Goal: Task Accomplishment & Management: Manage account settings

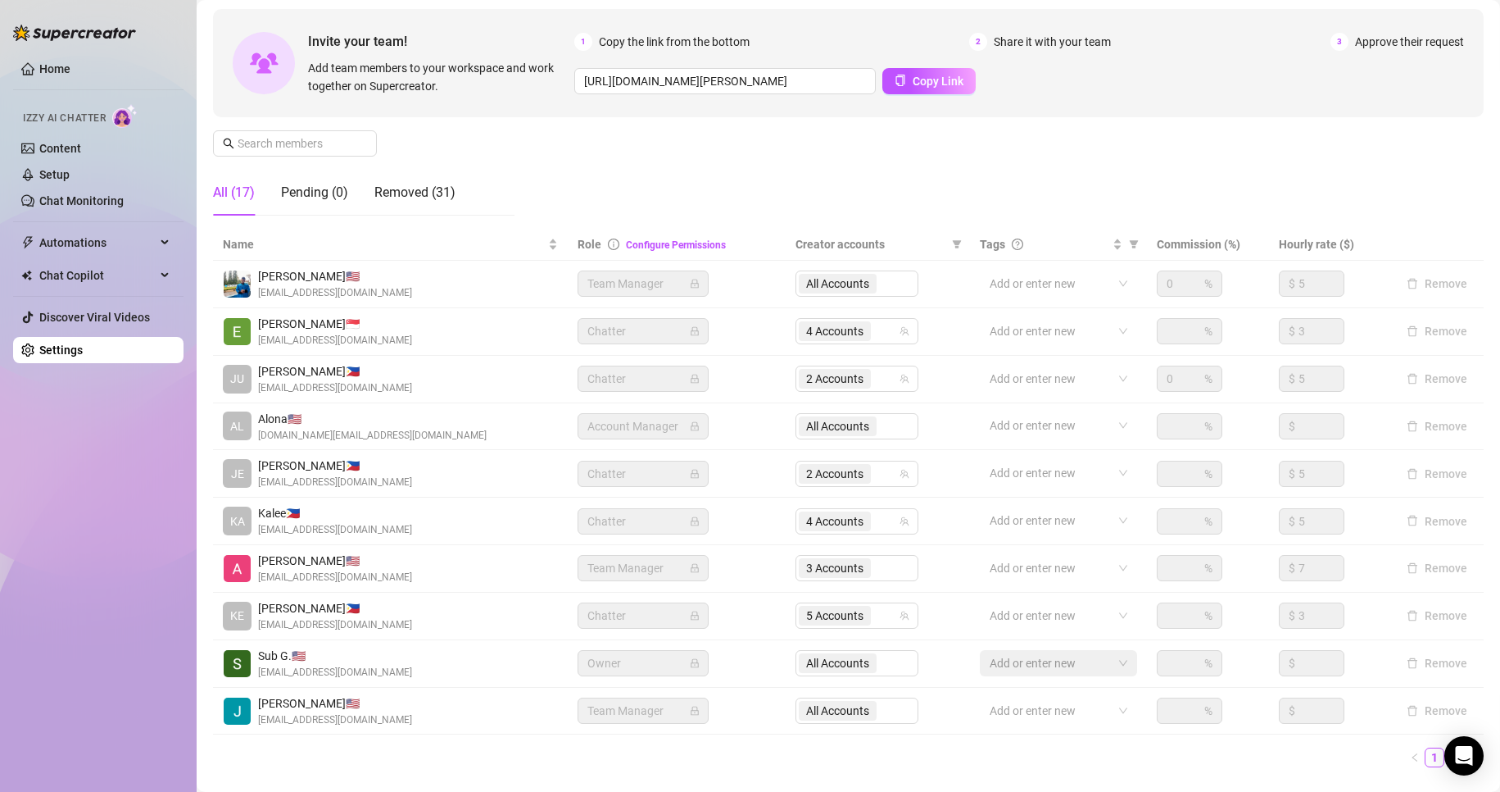
scroll to position [157, 0]
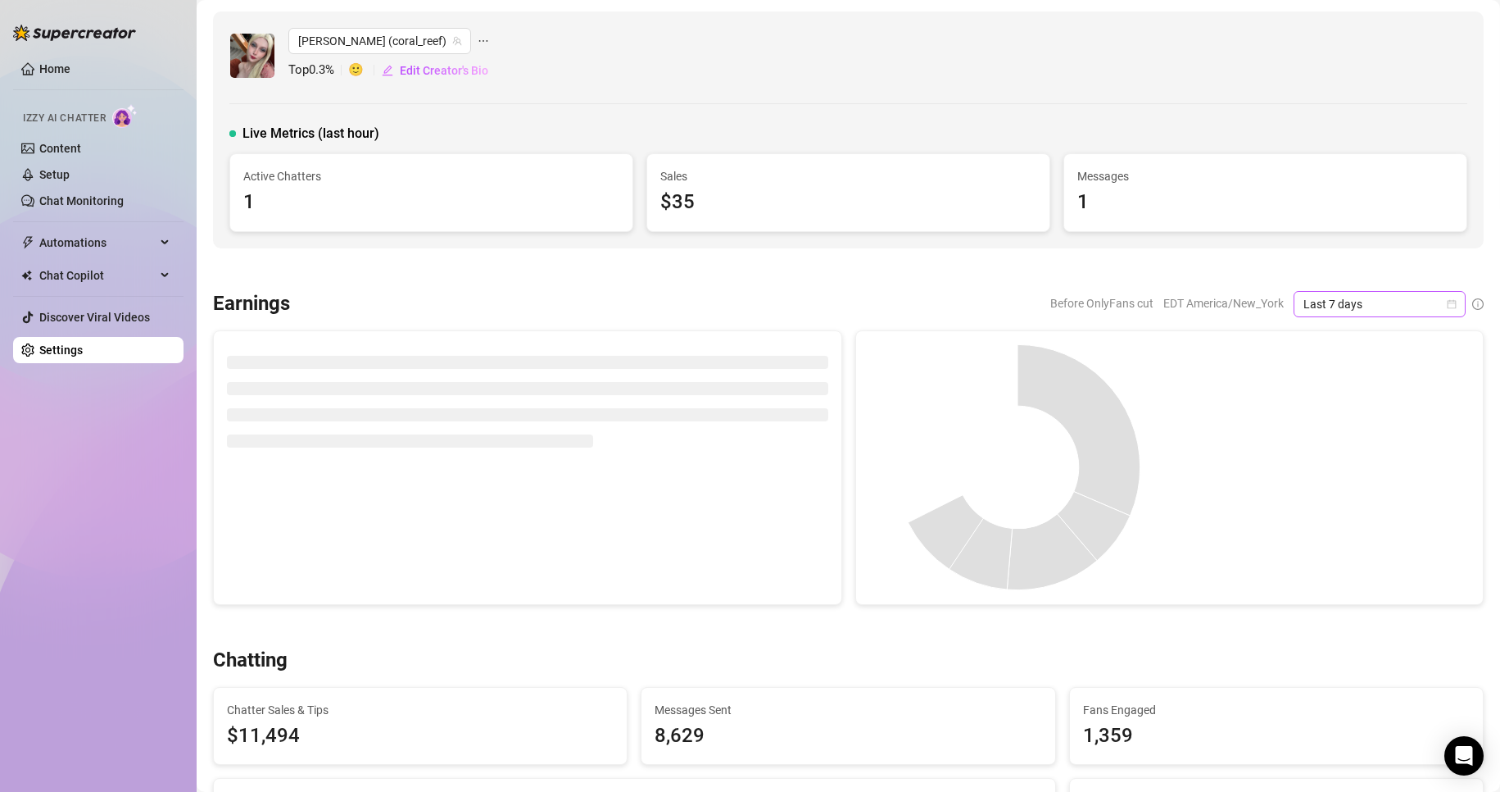
click at [1447, 304] on icon "calendar" at bounding box center [1452, 304] width 10 height 10
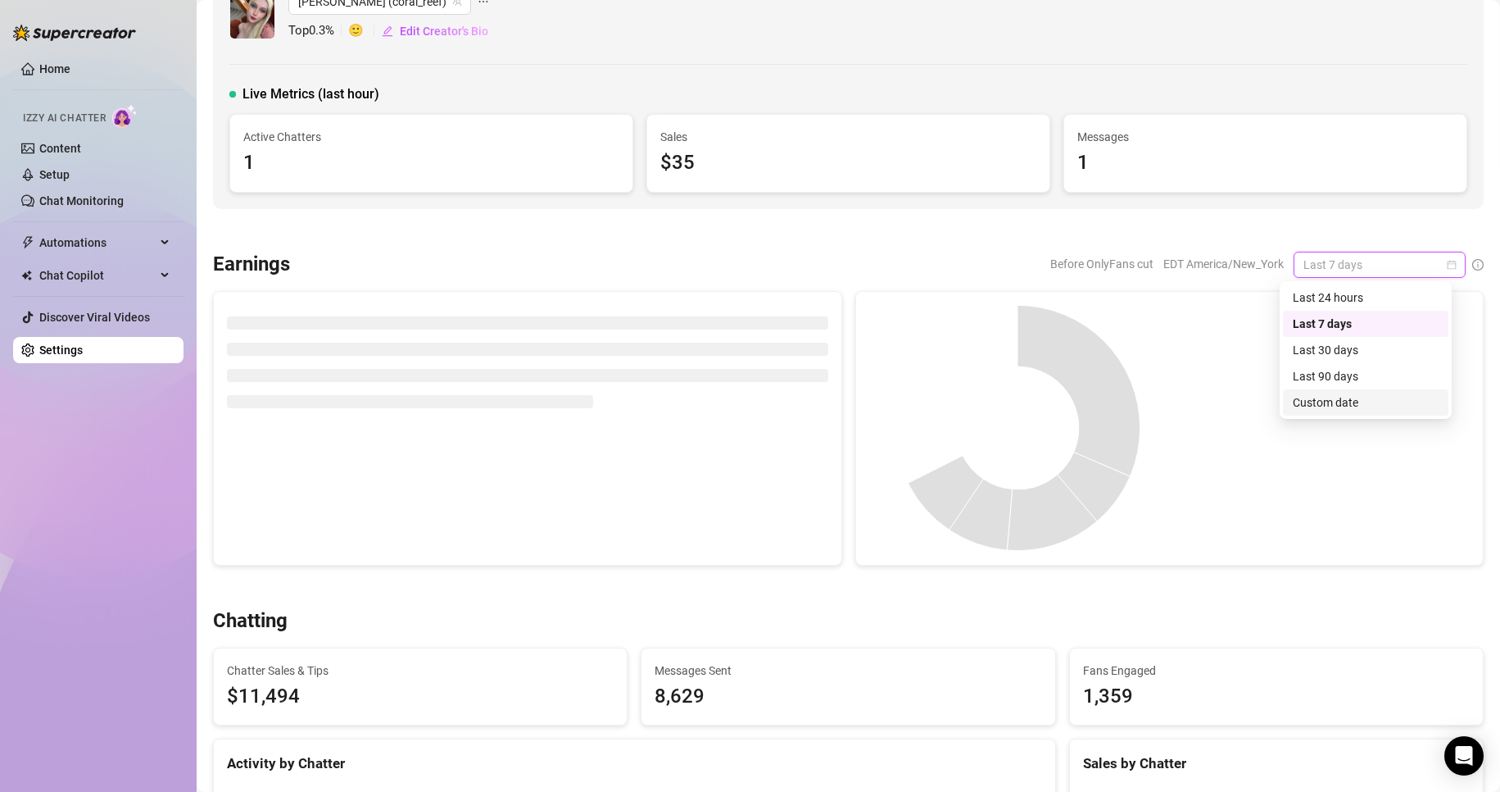
click at [1323, 393] on div "Custom date" at bounding box center [1366, 402] width 146 height 18
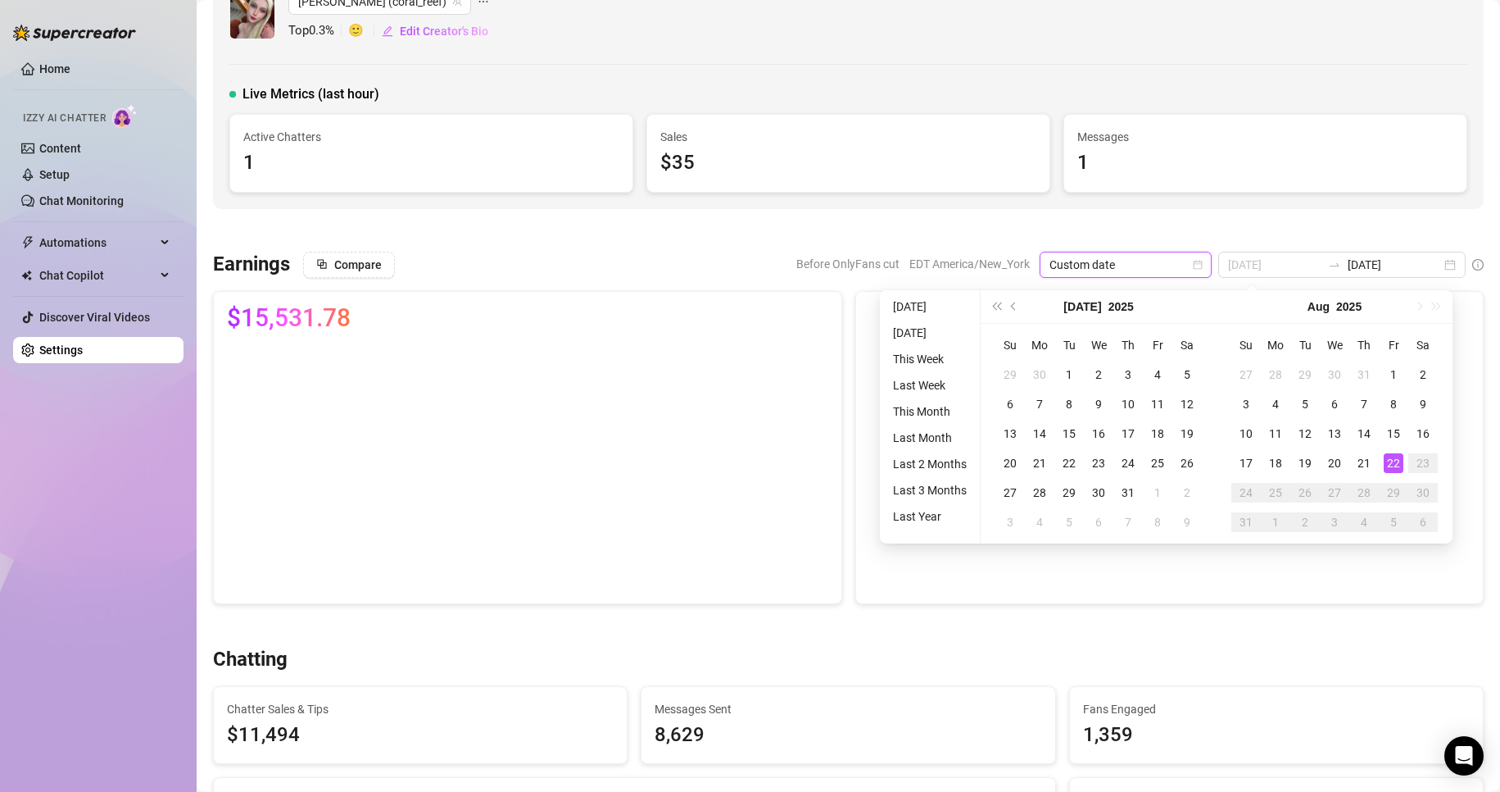
type input "[DATE]"
click at [1395, 461] on div "22" at bounding box center [1394, 463] width 20 height 20
click at [1395, 461] on div "Chatter Sales $11,119.36 25 % Tips $375 25 % Mass Messages $2,350.64 64 % Subsc…" at bounding box center [1319, 408] width 301 height 207
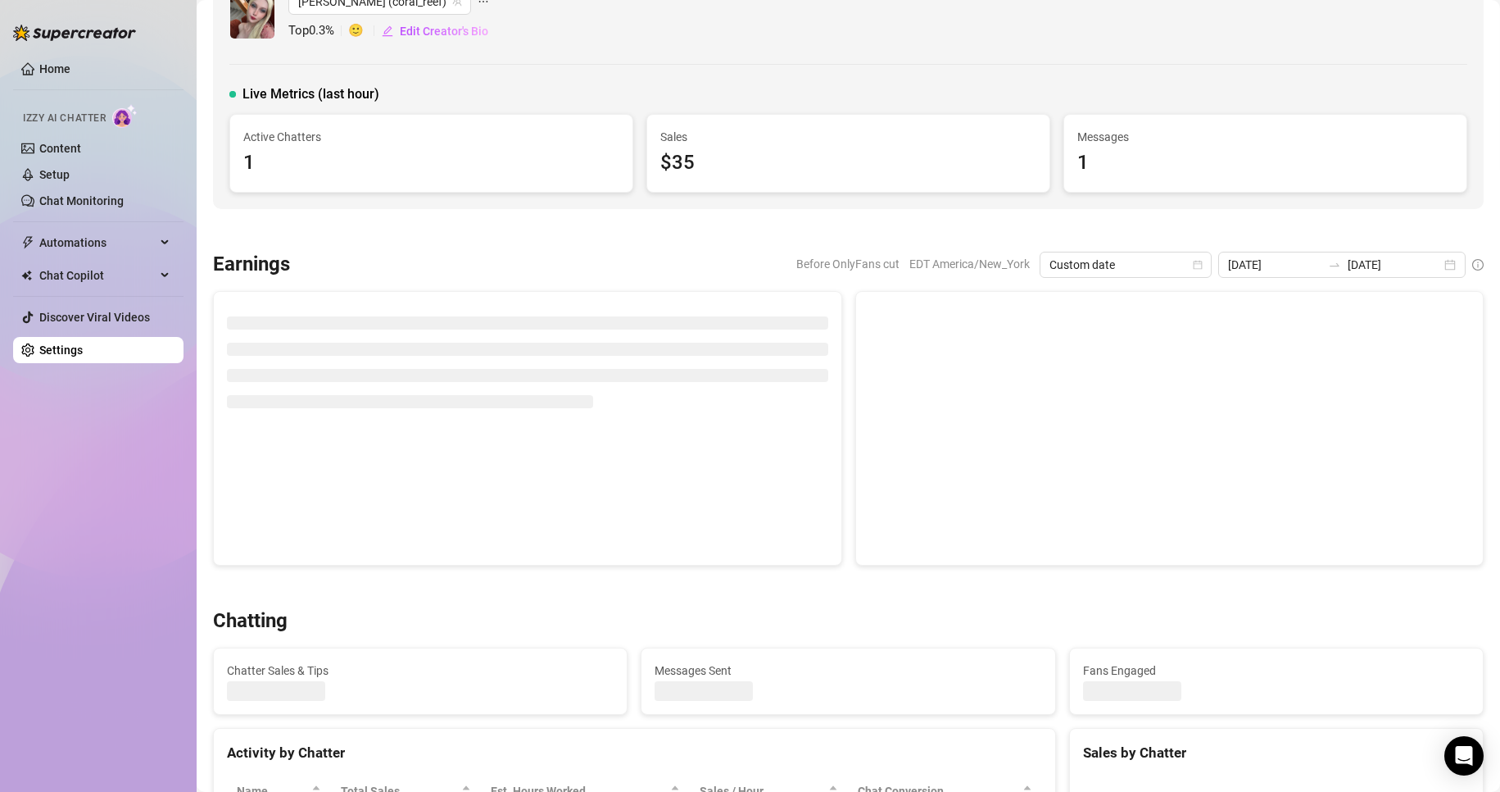
type input "[DATE]"
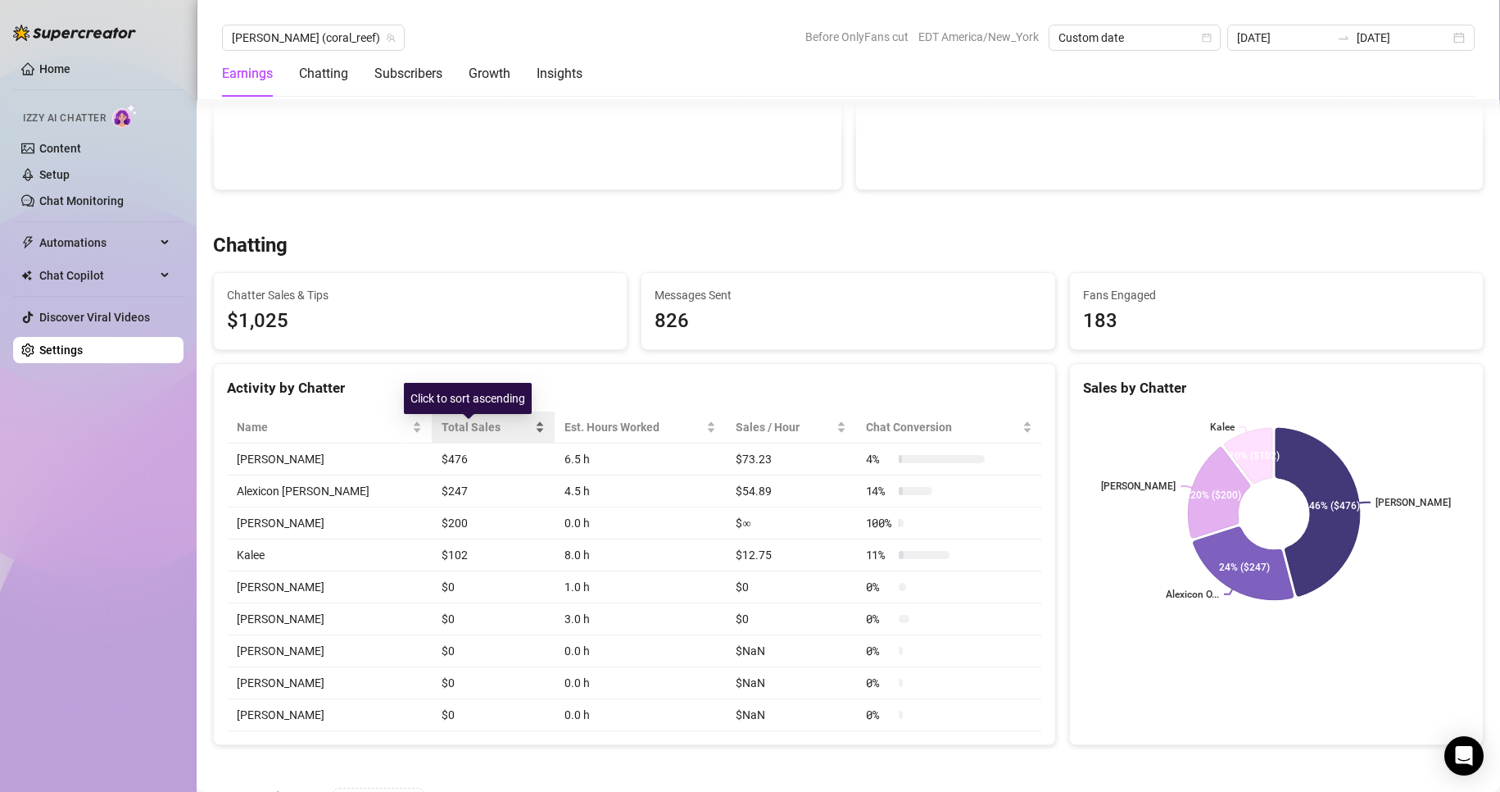
scroll to position [445, 0]
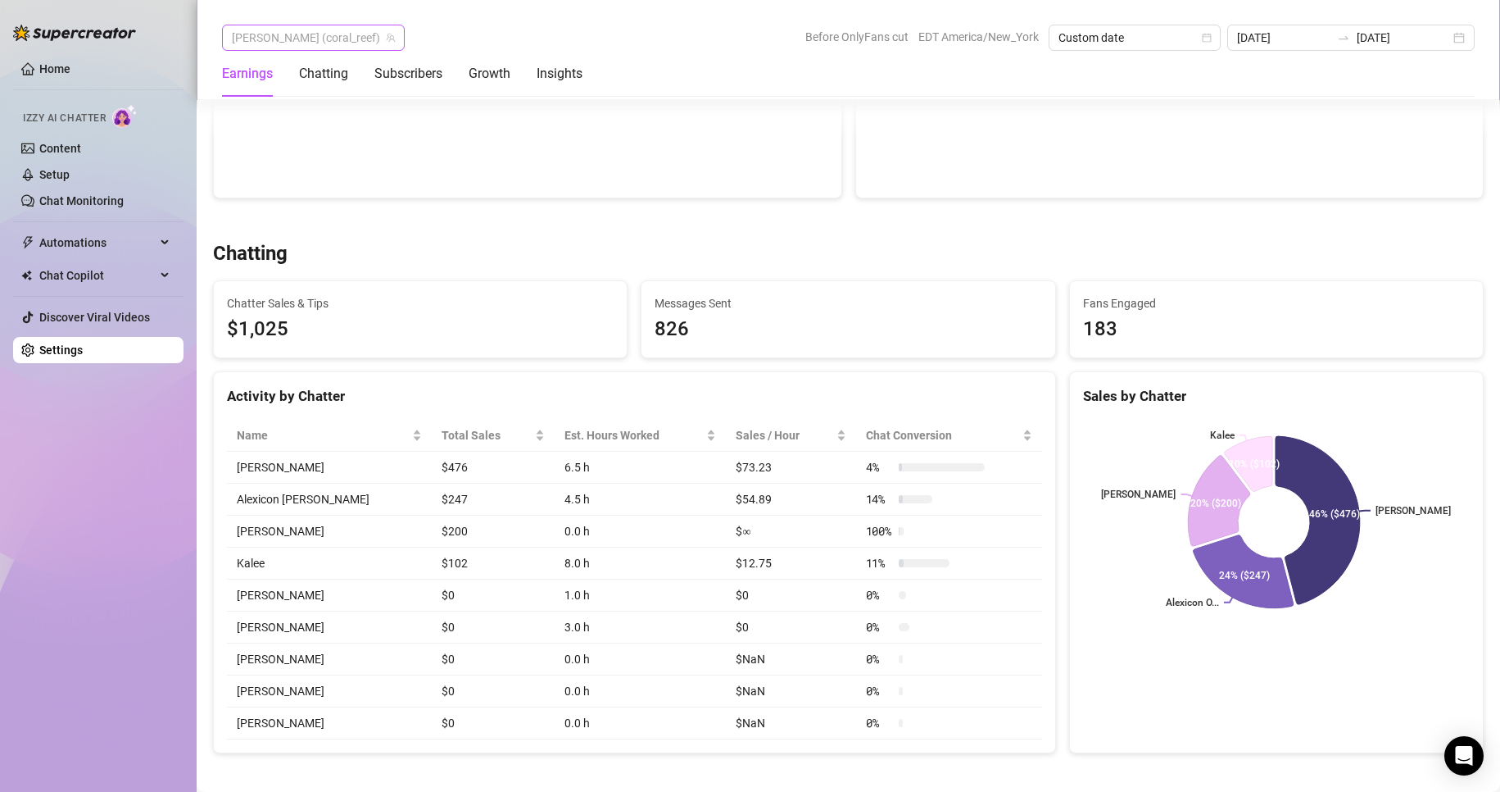
click at [299, 40] on span "[PERSON_NAME] (coral_reef)" at bounding box center [313, 37] width 163 height 25
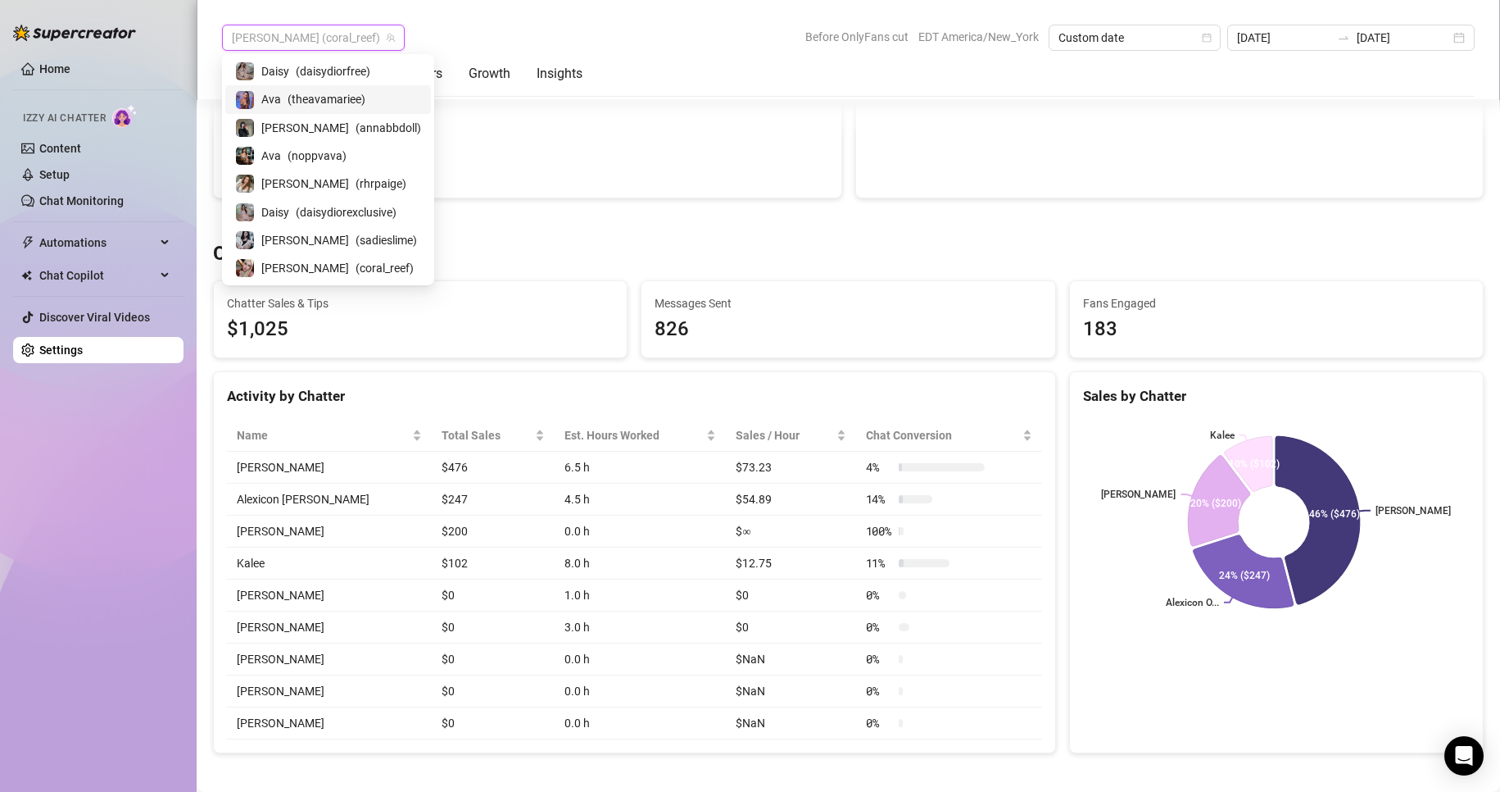
click at [305, 105] on span "( theavamariee )" at bounding box center [327, 99] width 78 height 18
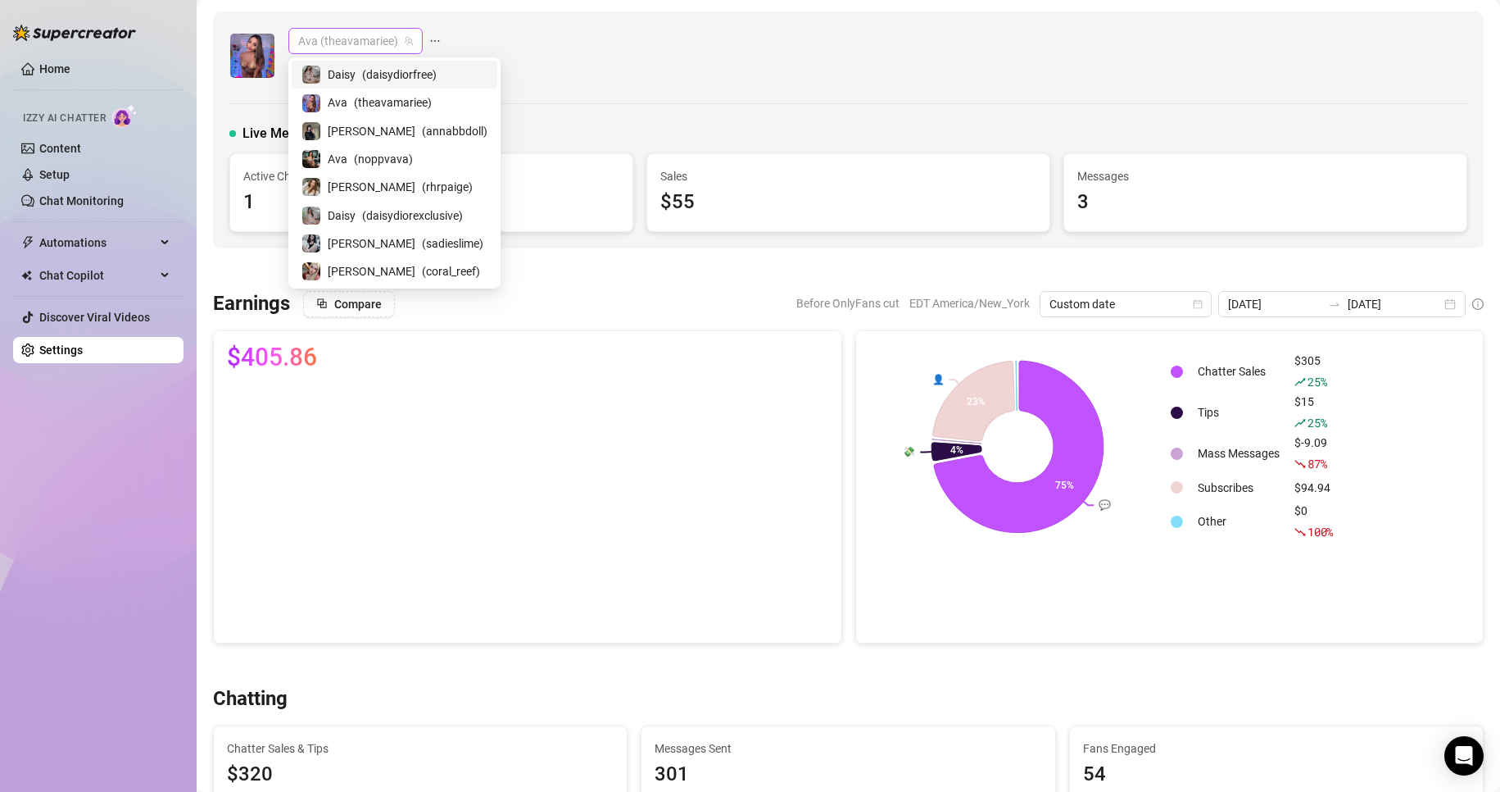
click at [390, 42] on span "Ava (theavamariee)" at bounding box center [355, 41] width 115 height 25
click at [422, 243] on span "( sadieslime )" at bounding box center [452, 243] width 61 height 18
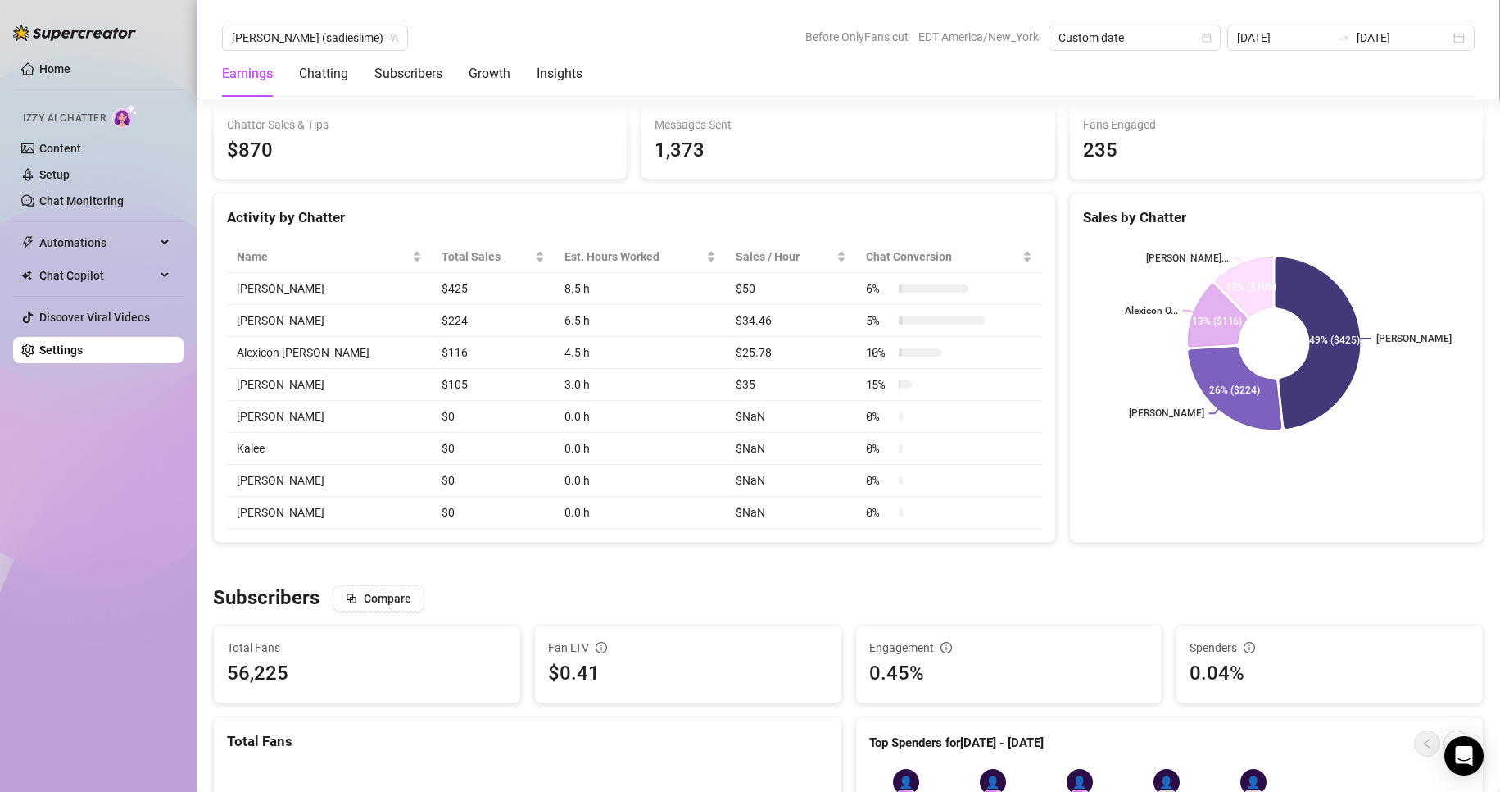
scroll to position [624, 0]
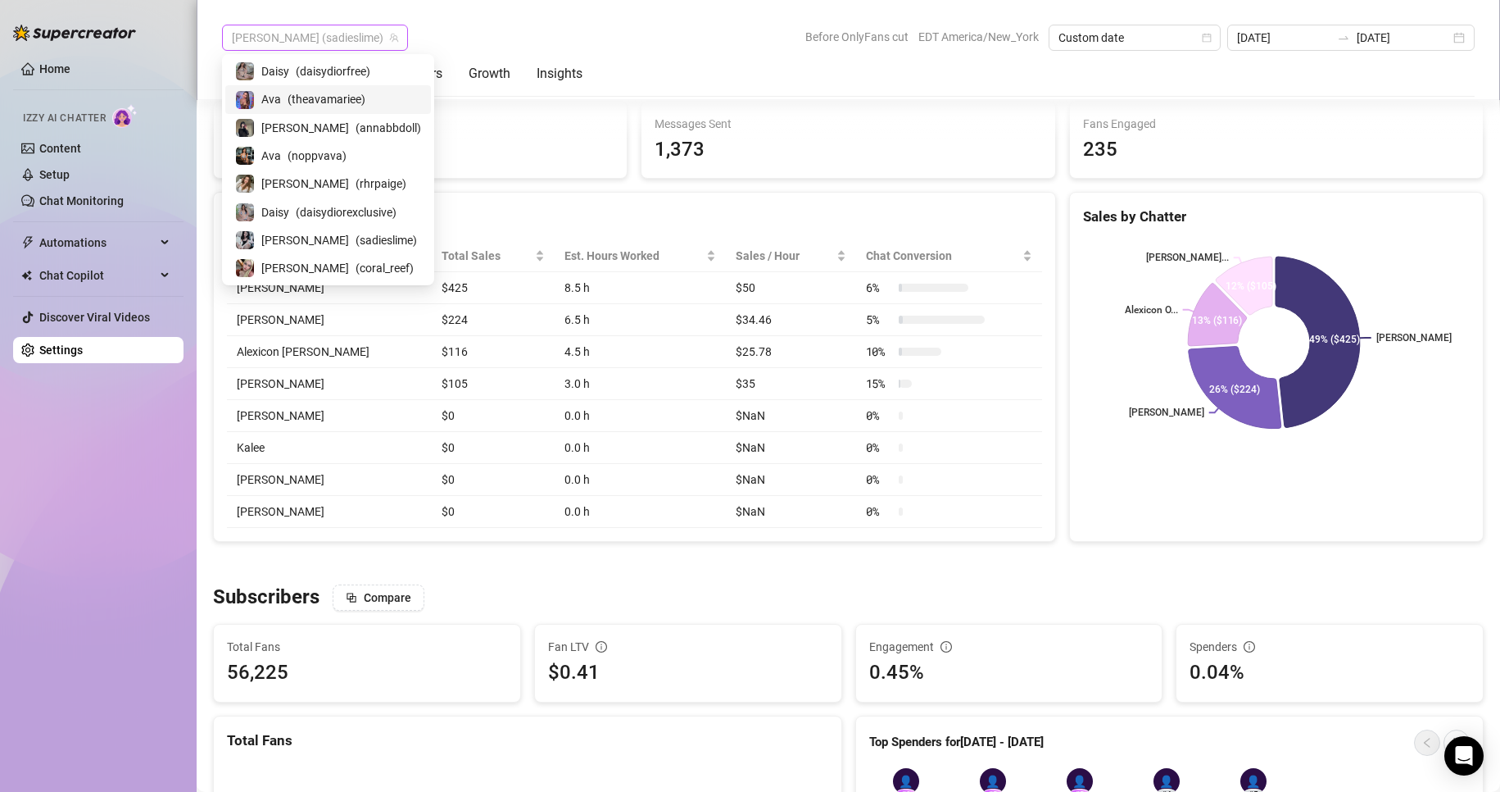
click at [288, 41] on span "[PERSON_NAME] (sadieslime)" at bounding box center [315, 37] width 166 height 25
click at [304, 105] on span "( theavamariee )" at bounding box center [327, 99] width 78 height 18
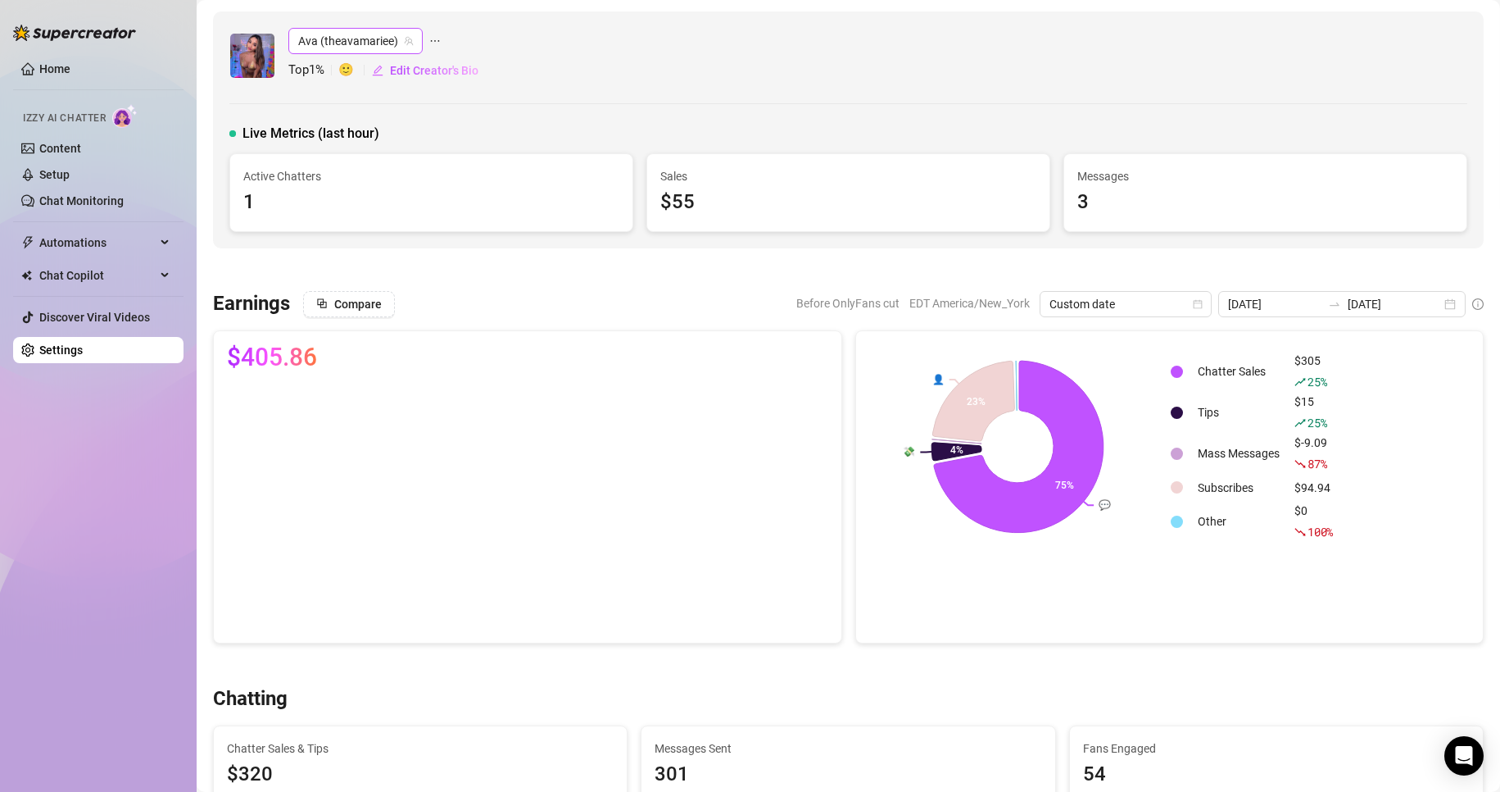
click at [379, 46] on span "Ava (theavamariee)" at bounding box center [355, 41] width 115 height 25
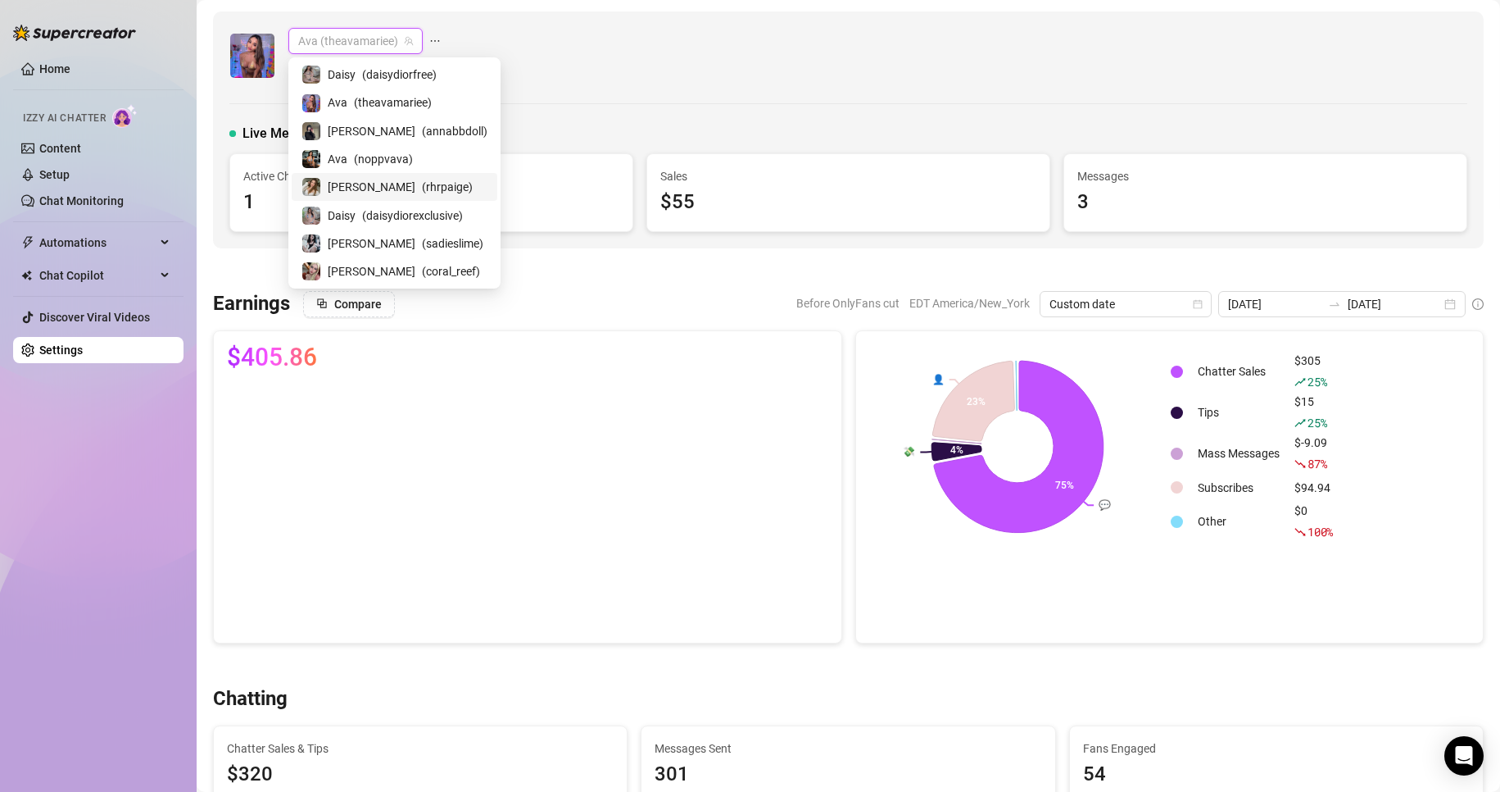
click at [422, 186] on span "( rhrpaige )" at bounding box center [447, 187] width 51 height 18
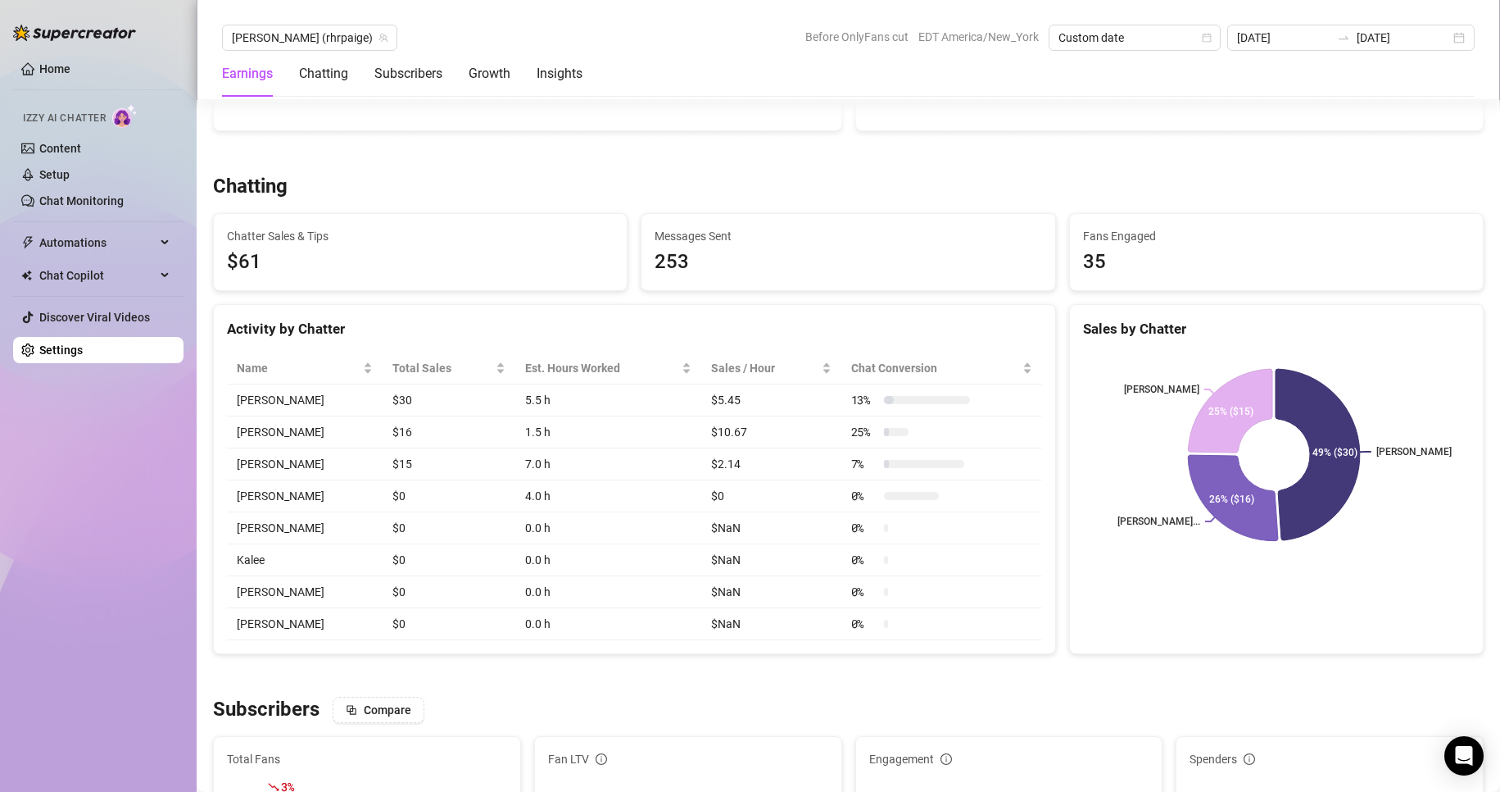
scroll to position [565, 0]
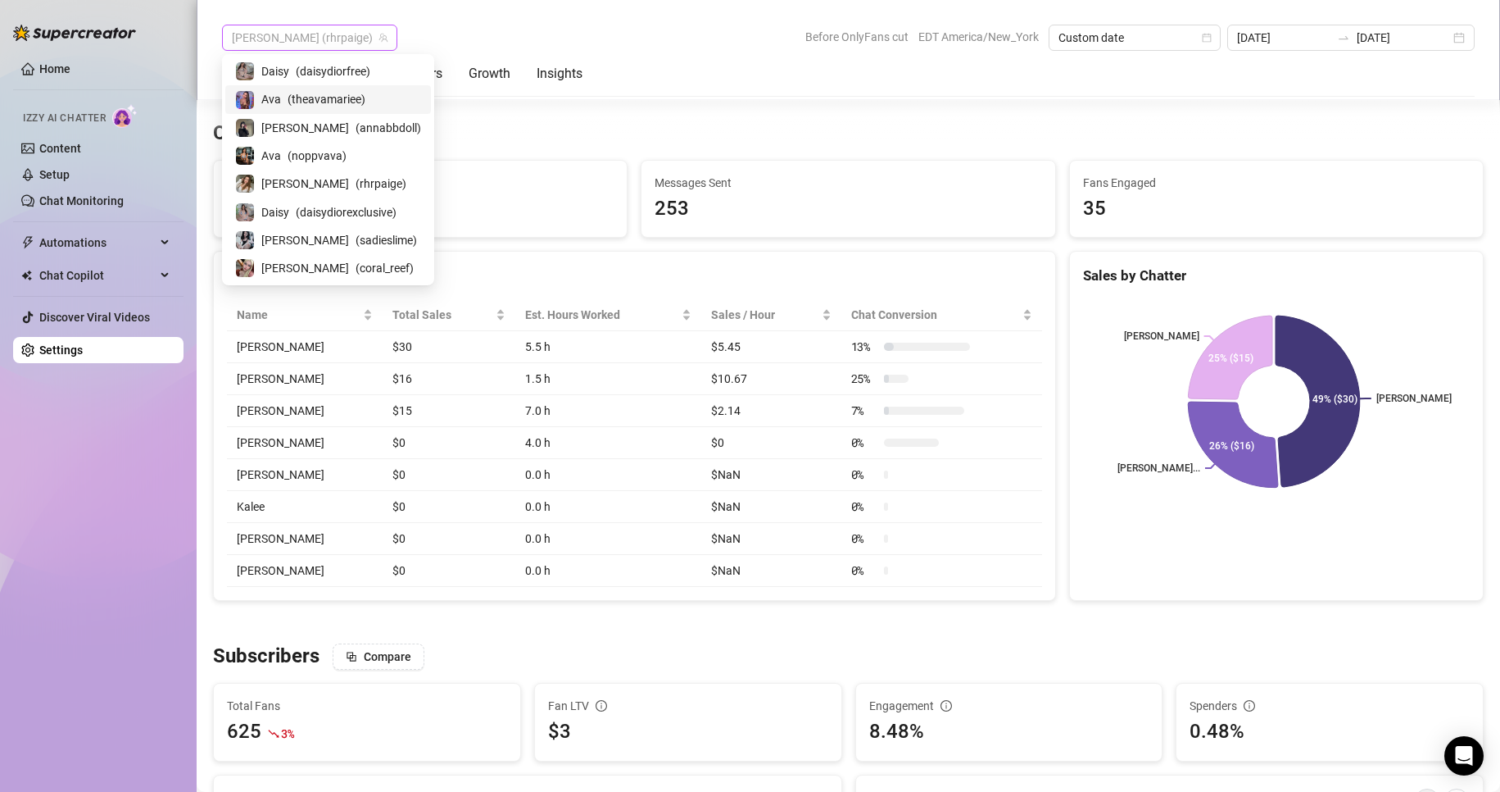
click at [318, 40] on span "[PERSON_NAME] (rhrpaige)" at bounding box center [310, 37] width 156 height 25
click at [317, 216] on span "( daisydiorexclusive )" at bounding box center [346, 212] width 101 height 18
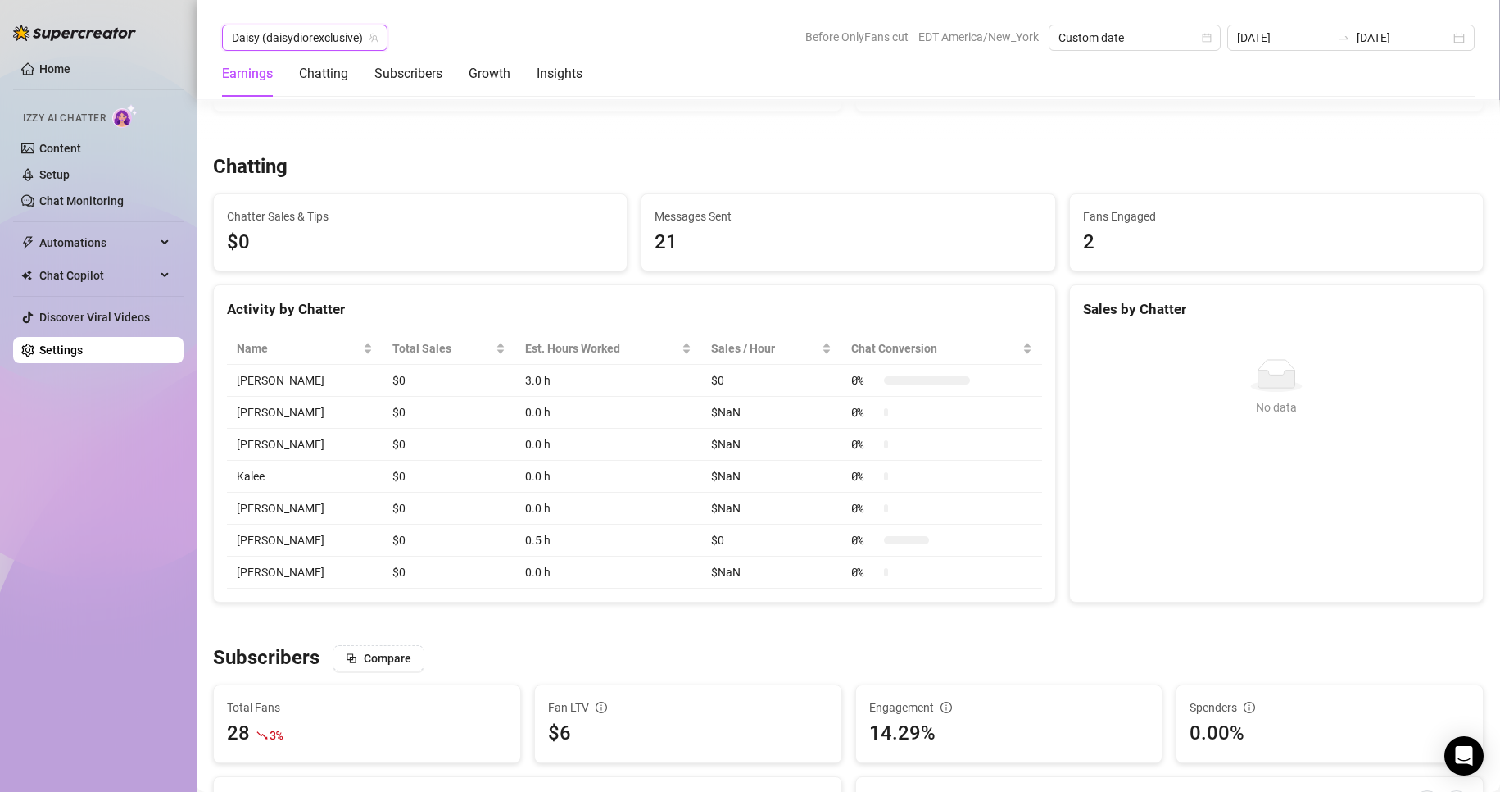
scroll to position [531, 0]
click at [368, 37] on span "Daisy (daisydiorexclusive)" at bounding box center [305, 37] width 146 height 25
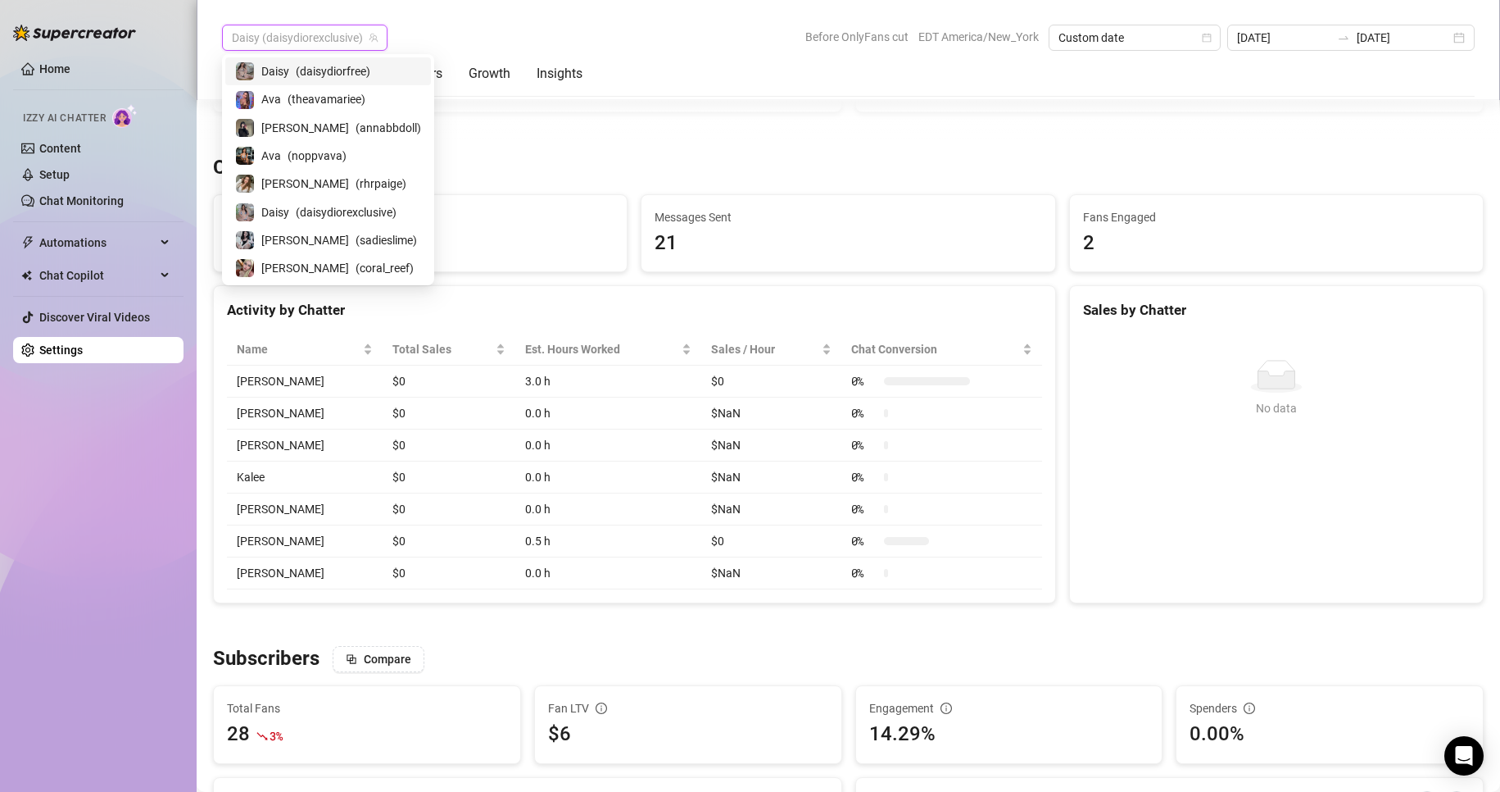
click at [320, 66] on span "( daisydiorfree )" at bounding box center [333, 71] width 75 height 18
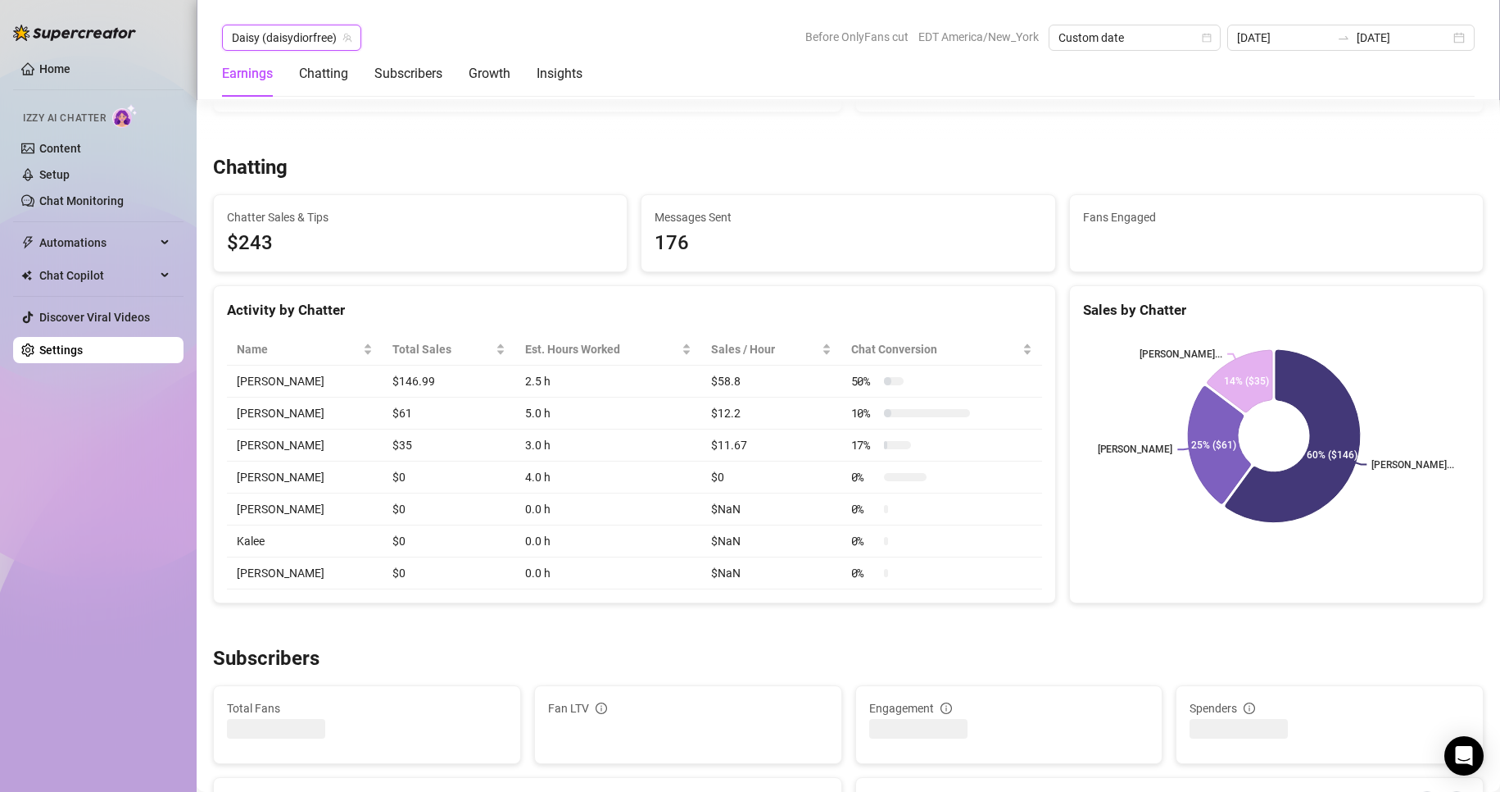
scroll to position [542, 0]
